Goal: Transaction & Acquisition: Purchase product/service

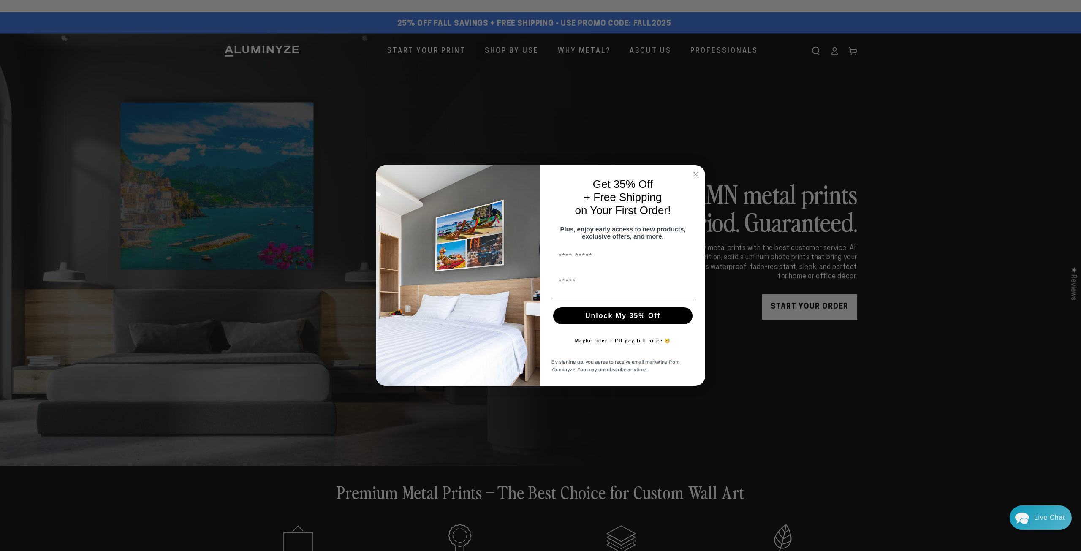
click at [496, 169] on circle "Close dialog" at bounding box center [696, 174] width 10 height 10
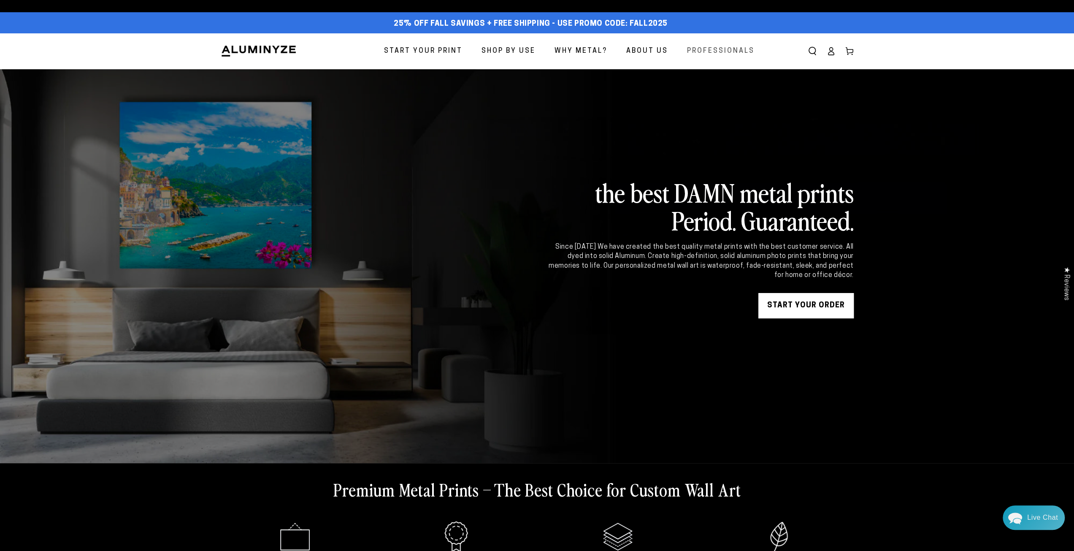
click at [496, 48] on span "Professionals" at bounding box center [721, 51] width 68 height 12
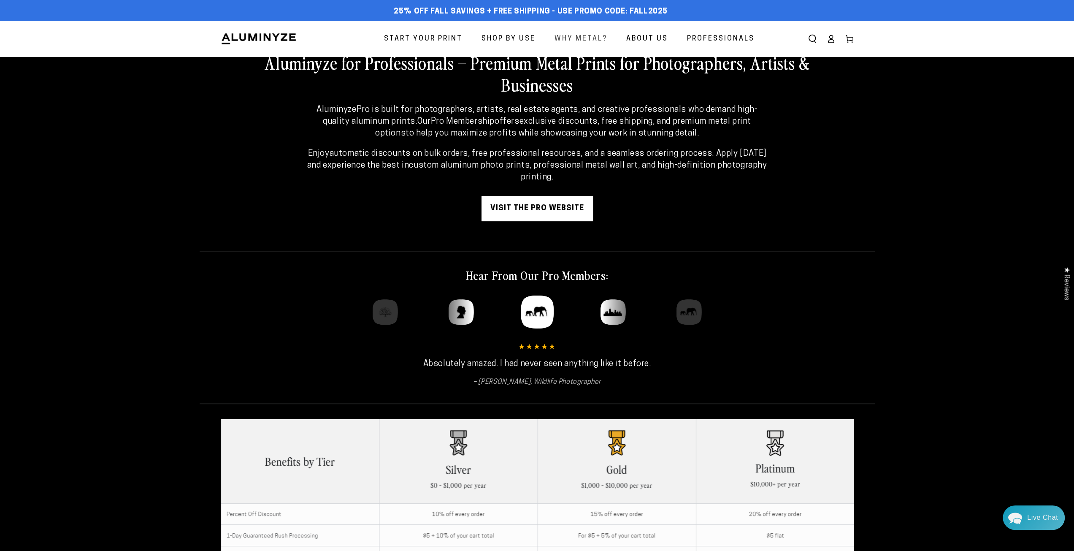
click at [582, 39] on span "Why Metal?" at bounding box center [581, 39] width 53 height 12
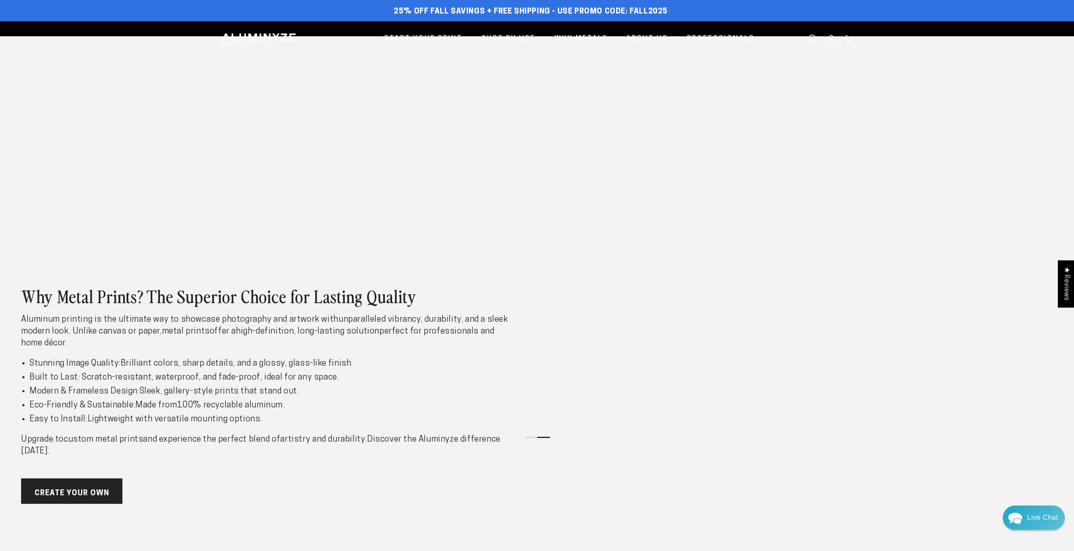
scroll to position [169, 0]
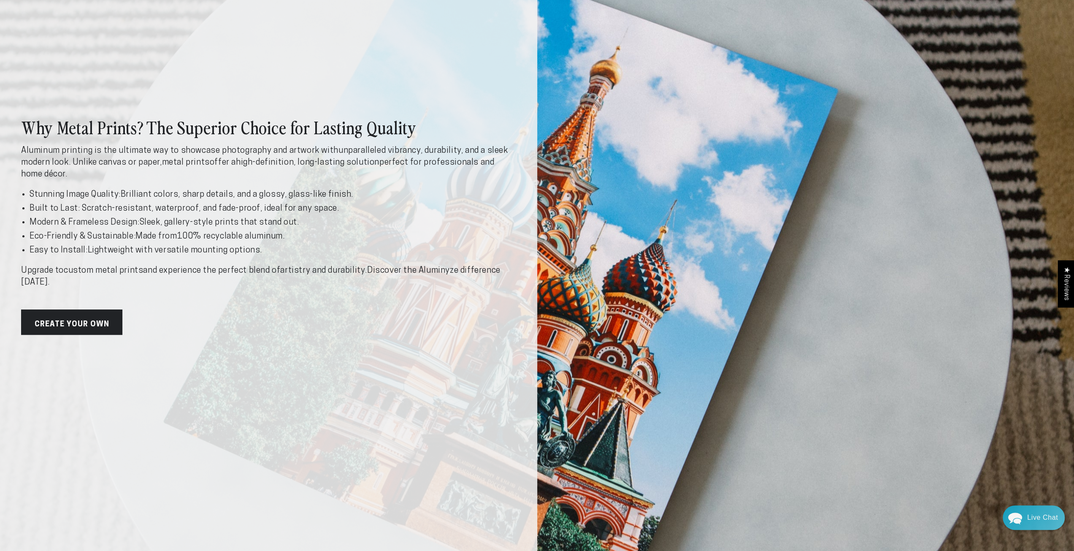
click at [99, 322] on link "Create Your Own" at bounding box center [71, 321] width 101 height 25
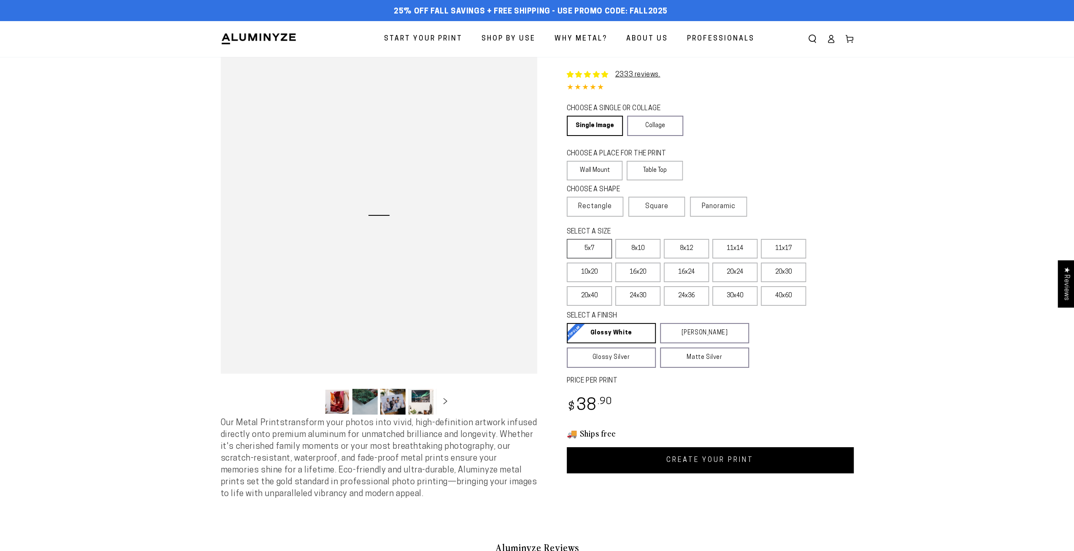
select select "**********"
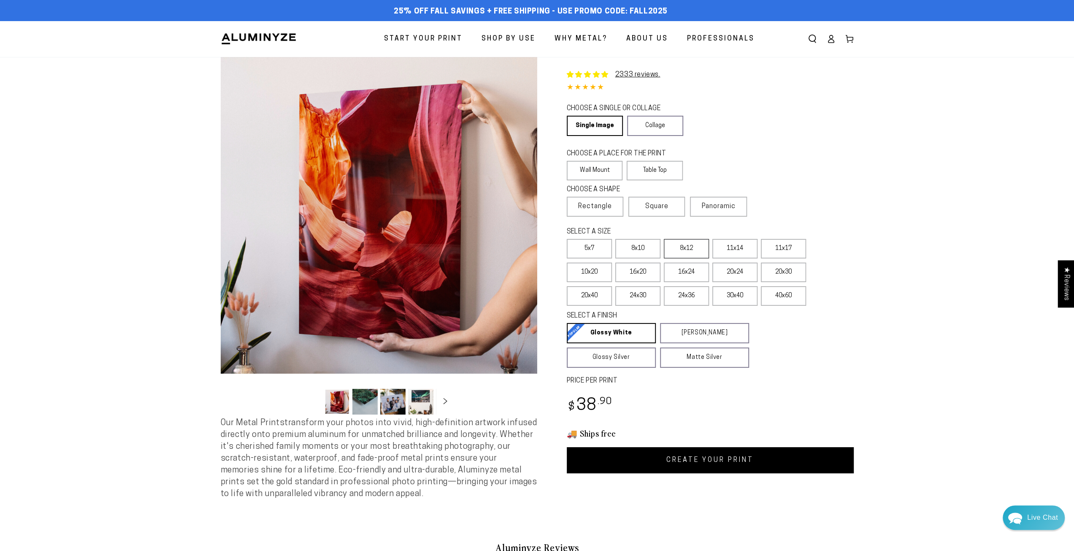
click at [675, 250] on label "8x12" at bounding box center [686, 248] width 45 height 19
click at [635, 249] on label "8x10" at bounding box center [638, 248] width 45 height 19
click at [587, 251] on label "5x7" at bounding box center [589, 248] width 45 height 19
click at [794, 301] on label "40x60" at bounding box center [783, 295] width 45 height 19
click at [584, 248] on label "5x7" at bounding box center [589, 248] width 45 height 19
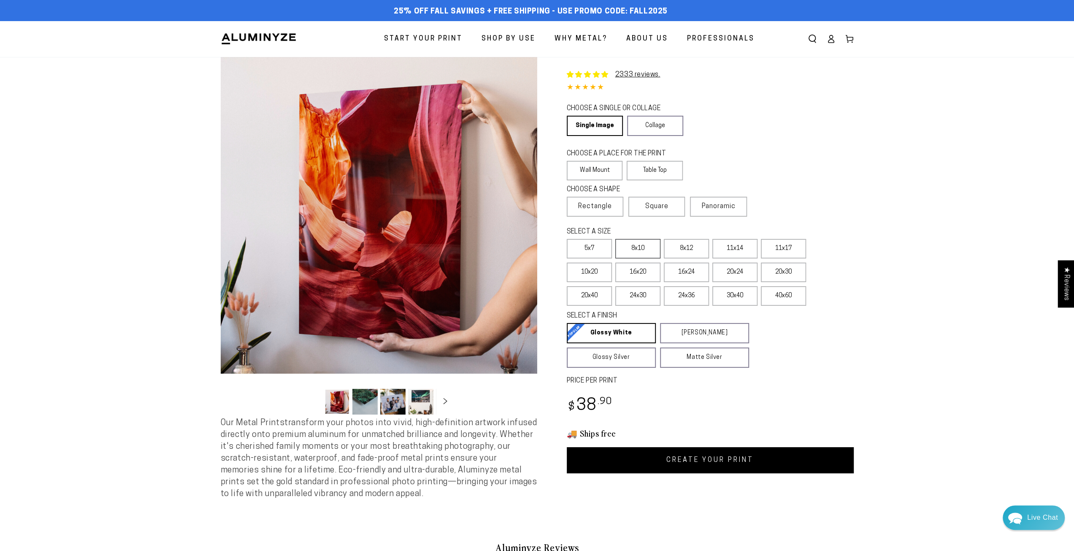
click at [643, 248] on label "8x10" at bounding box center [638, 248] width 45 height 19
click at [680, 252] on label "8x12" at bounding box center [686, 248] width 45 height 19
click at [640, 250] on label "8x10" at bounding box center [638, 248] width 45 height 19
click at [733, 247] on label "11x14" at bounding box center [735, 248] width 45 height 19
click at [599, 171] on label "Wall Mount" at bounding box center [595, 170] width 56 height 19
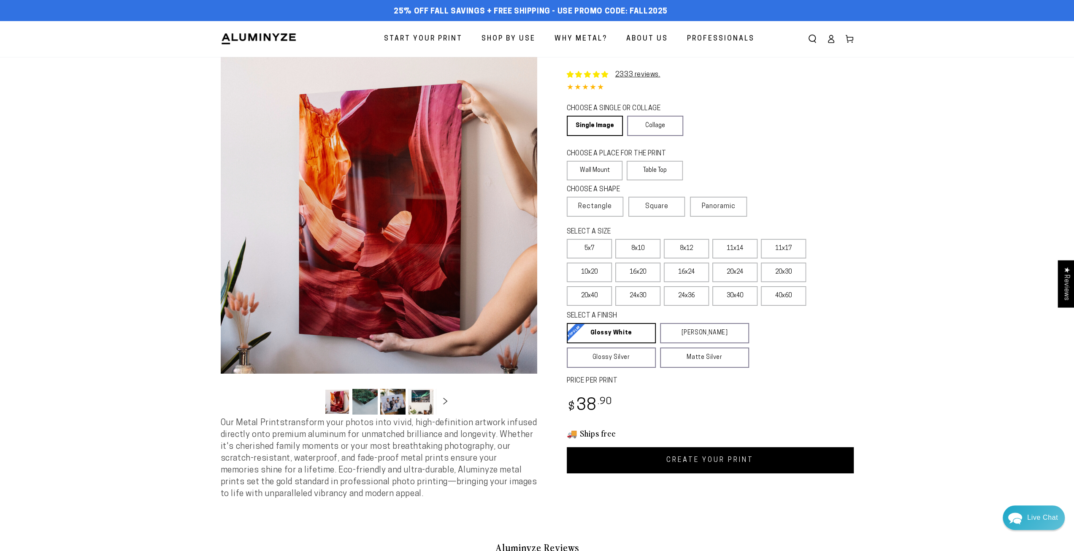
drag, startPoint x: 449, startPoint y: 401, endPoint x: 445, endPoint y: 403, distance: 4.9
click at [446, 402] on icon "Slide right" at bounding box center [445, 401] width 12 height 6
click at [444, 403] on icon "Slide right" at bounding box center [445, 401] width 12 height 6
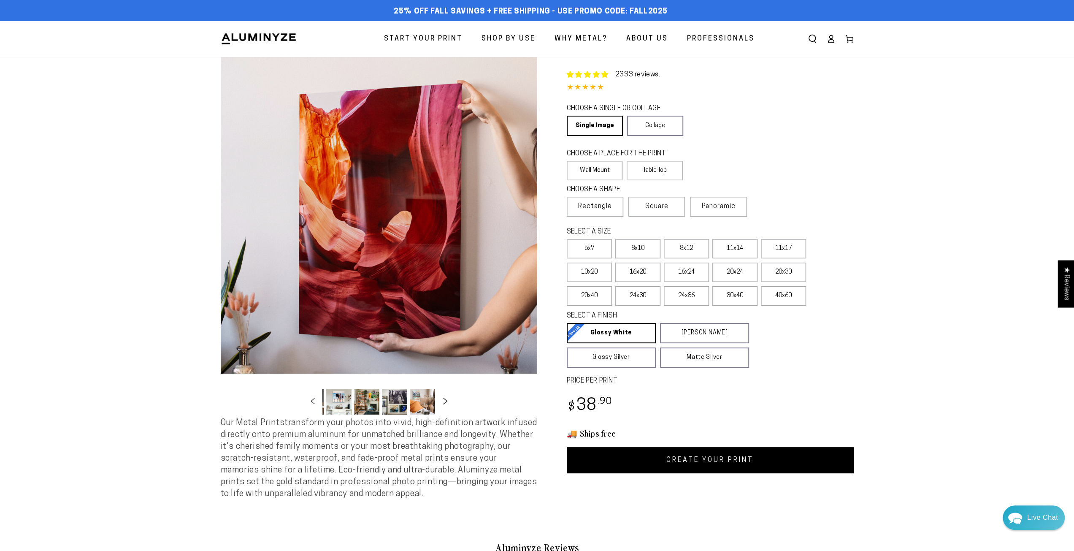
click at [444, 403] on icon "Slide right" at bounding box center [445, 401] width 12 height 6
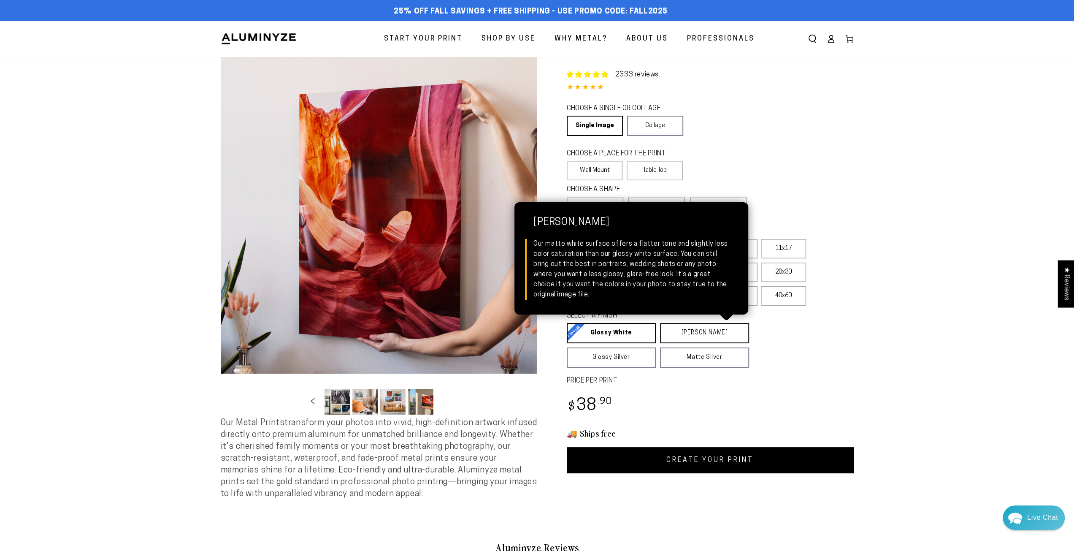
click at [697, 338] on link "Matte White Matte White Our matte white surface offers a flatter tone and sligh…" at bounding box center [704, 333] width 89 height 20
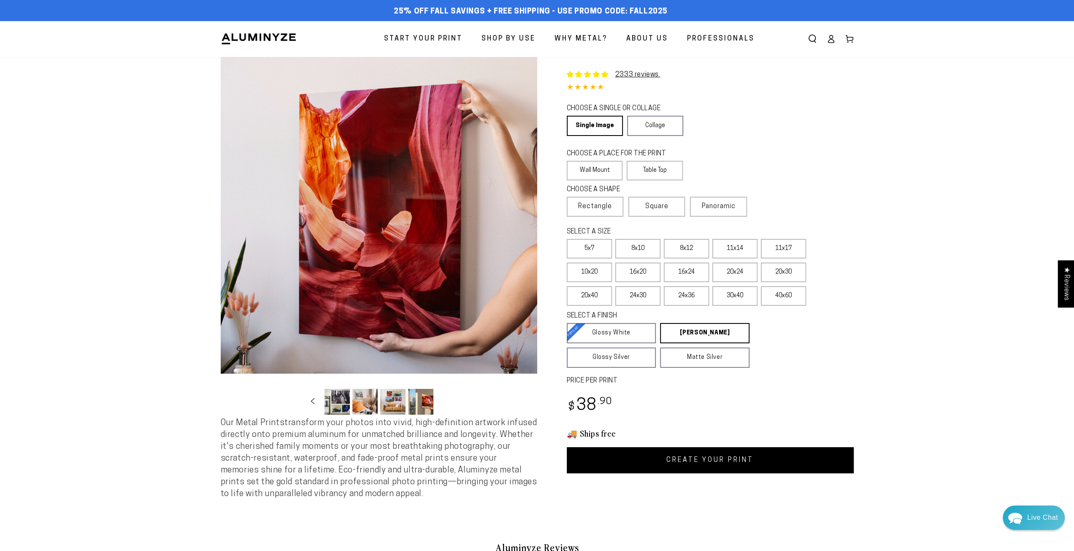
click at [390, 403] on button "Load image 17 in gallery view" at bounding box center [392, 402] width 25 height 26
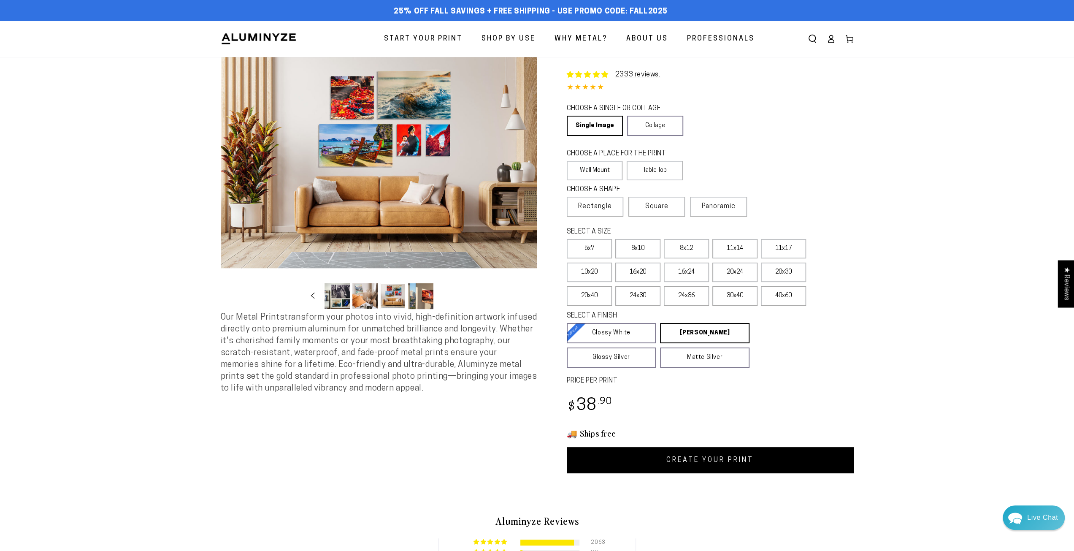
click at [581, 33] on span "Why Metal?" at bounding box center [581, 39] width 53 height 12
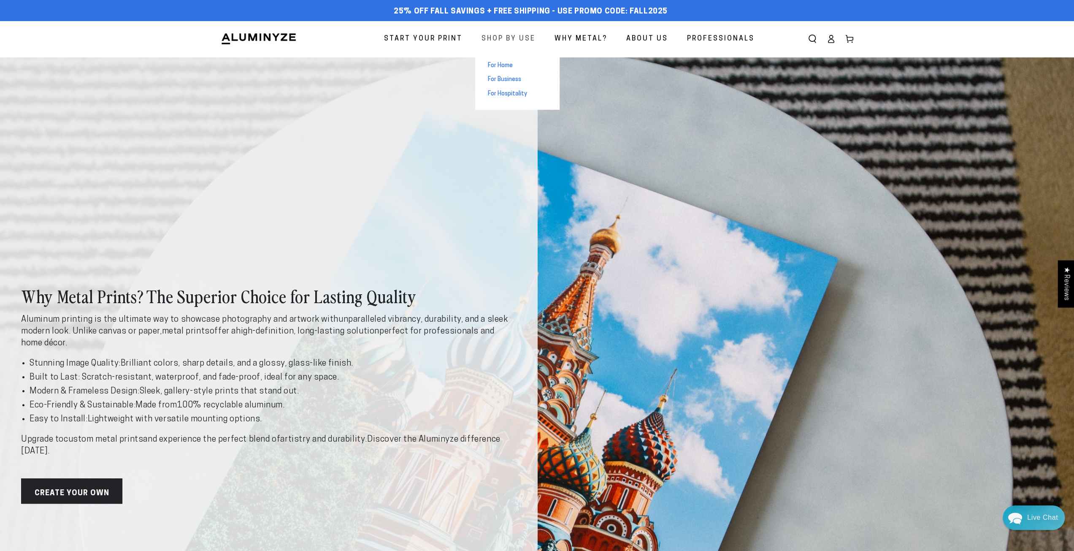
click at [526, 40] on span "Shop By Use" at bounding box center [509, 39] width 54 height 12
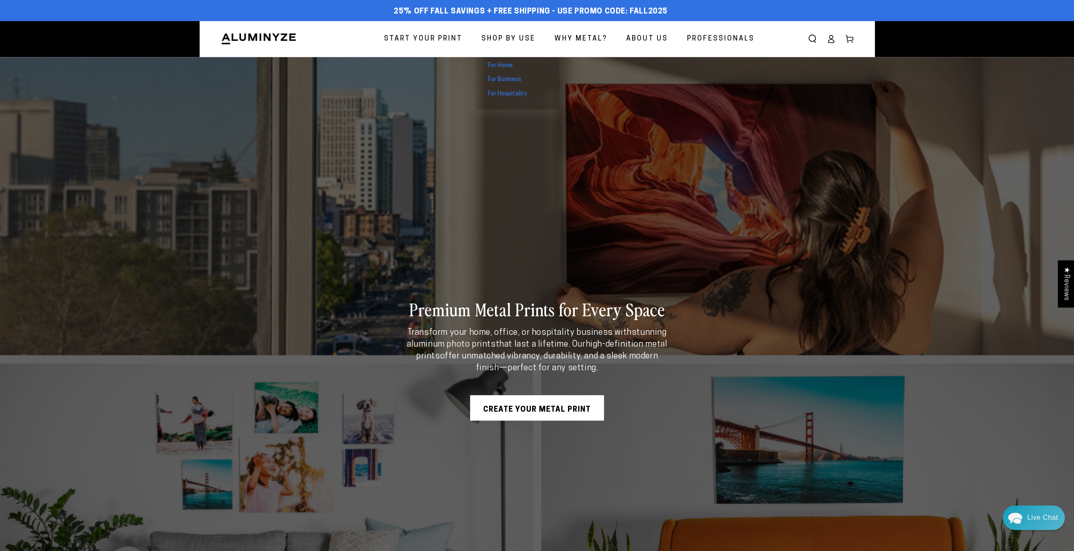
click at [518, 40] on span "Shop By Use" at bounding box center [509, 39] width 54 height 12
click at [496, 66] on span "For Home" at bounding box center [500, 66] width 25 height 8
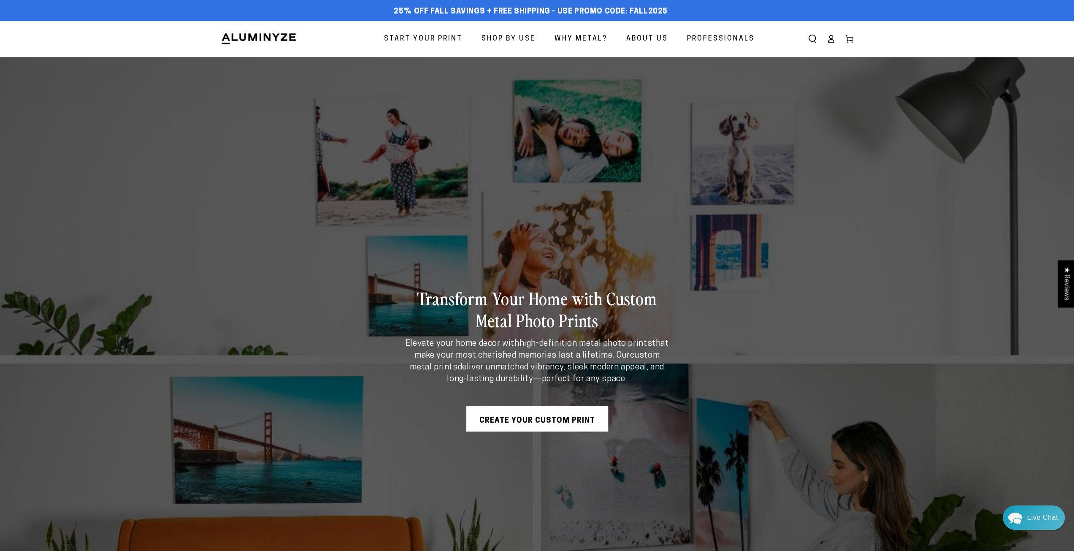
click at [714, 36] on span "Professionals" at bounding box center [721, 39] width 68 height 12
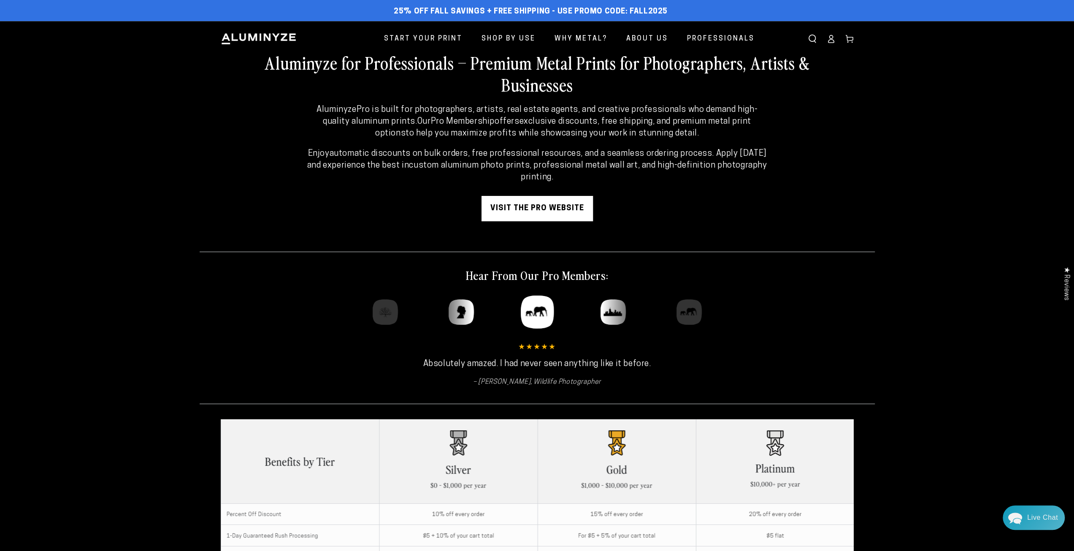
click at [541, 208] on link "visit the pro website" at bounding box center [537, 208] width 111 height 25
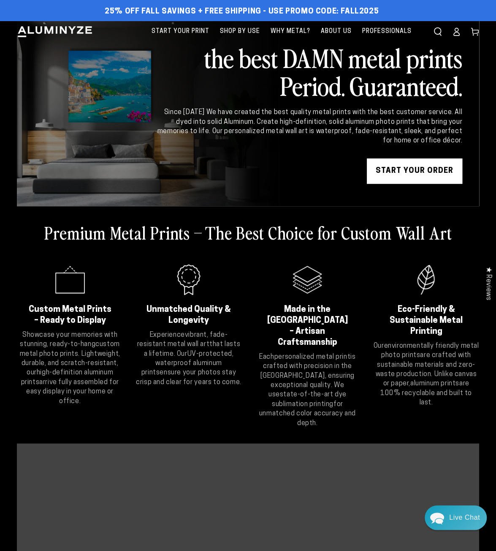
click at [398, 165] on link "START YOUR Order" at bounding box center [414, 170] width 95 height 25
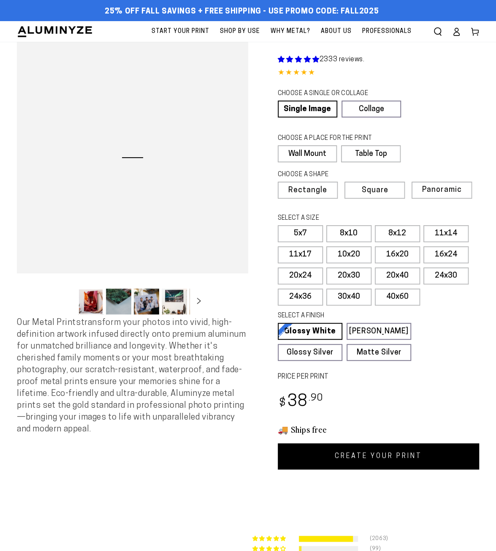
select select "**********"
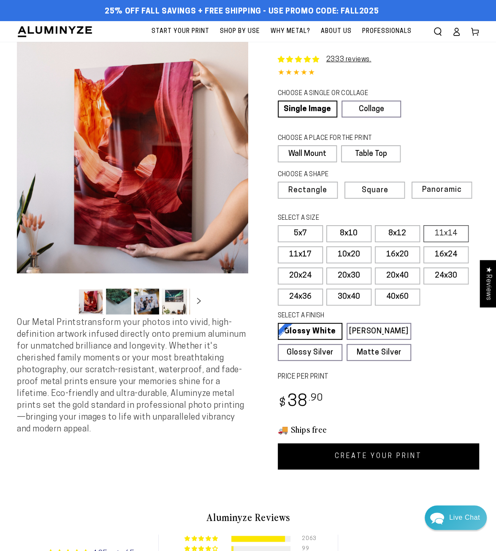
click at [434, 235] on label "11x14" at bounding box center [445, 233] width 45 height 17
click at [362, 453] on link "CREATE YOUR PRINT" at bounding box center [379, 456] width 202 height 26
